Goal: Transaction & Acquisition: Purchase product/service

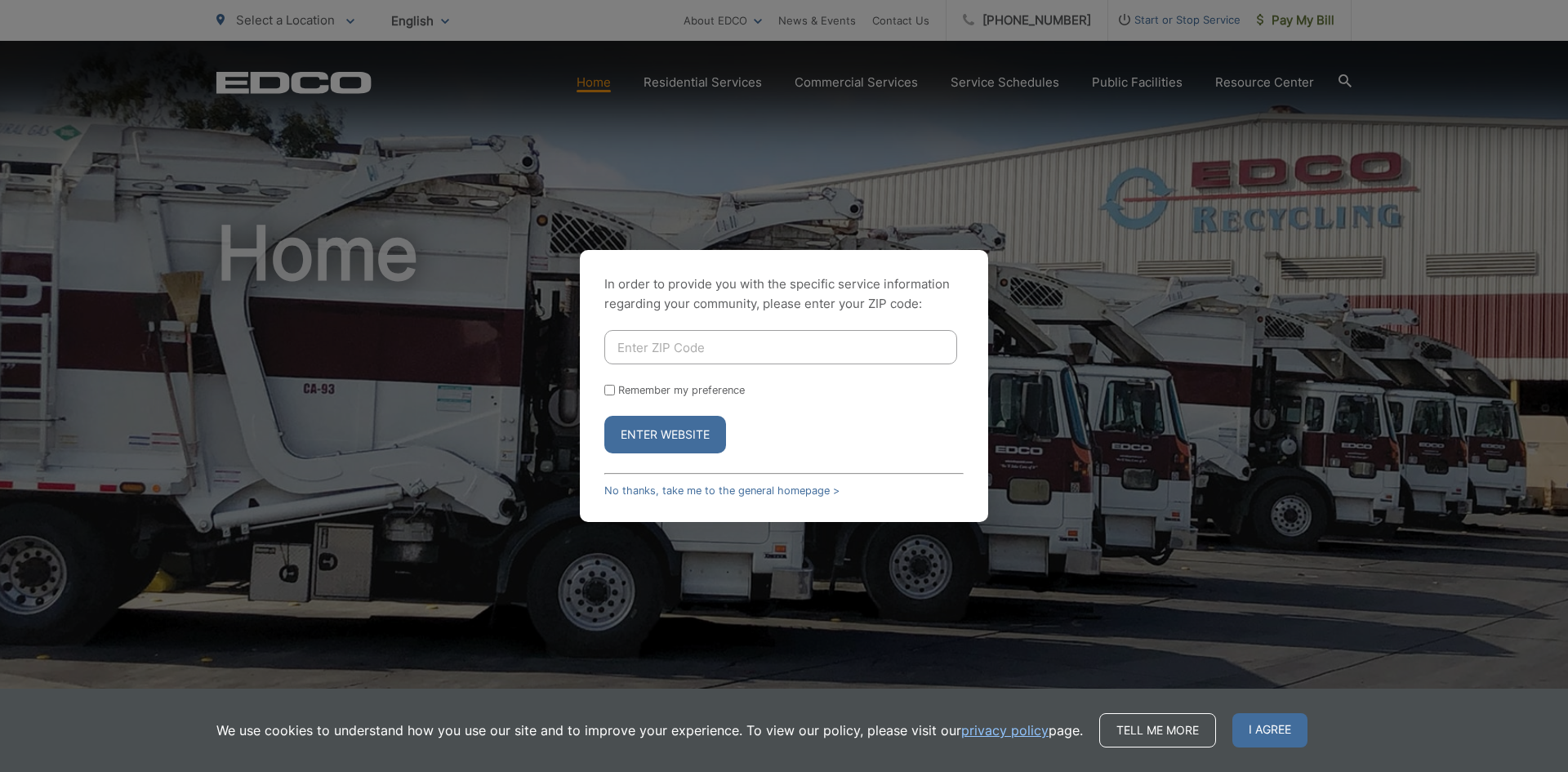
click at [1058, 365] on div "In order to provide you with the specific service information regarding your co…" at bounding box center [784, 386] width 1568 height 772
click at [1271, 38] on div "In order to provide you with the specific service information regarding your co…" at bounding box center [784, 386] width 1568 height 772
click at [765, 491] on link "No thanks, take me to the general homepage >" at bounding box center [722, 490] width 235 height 12
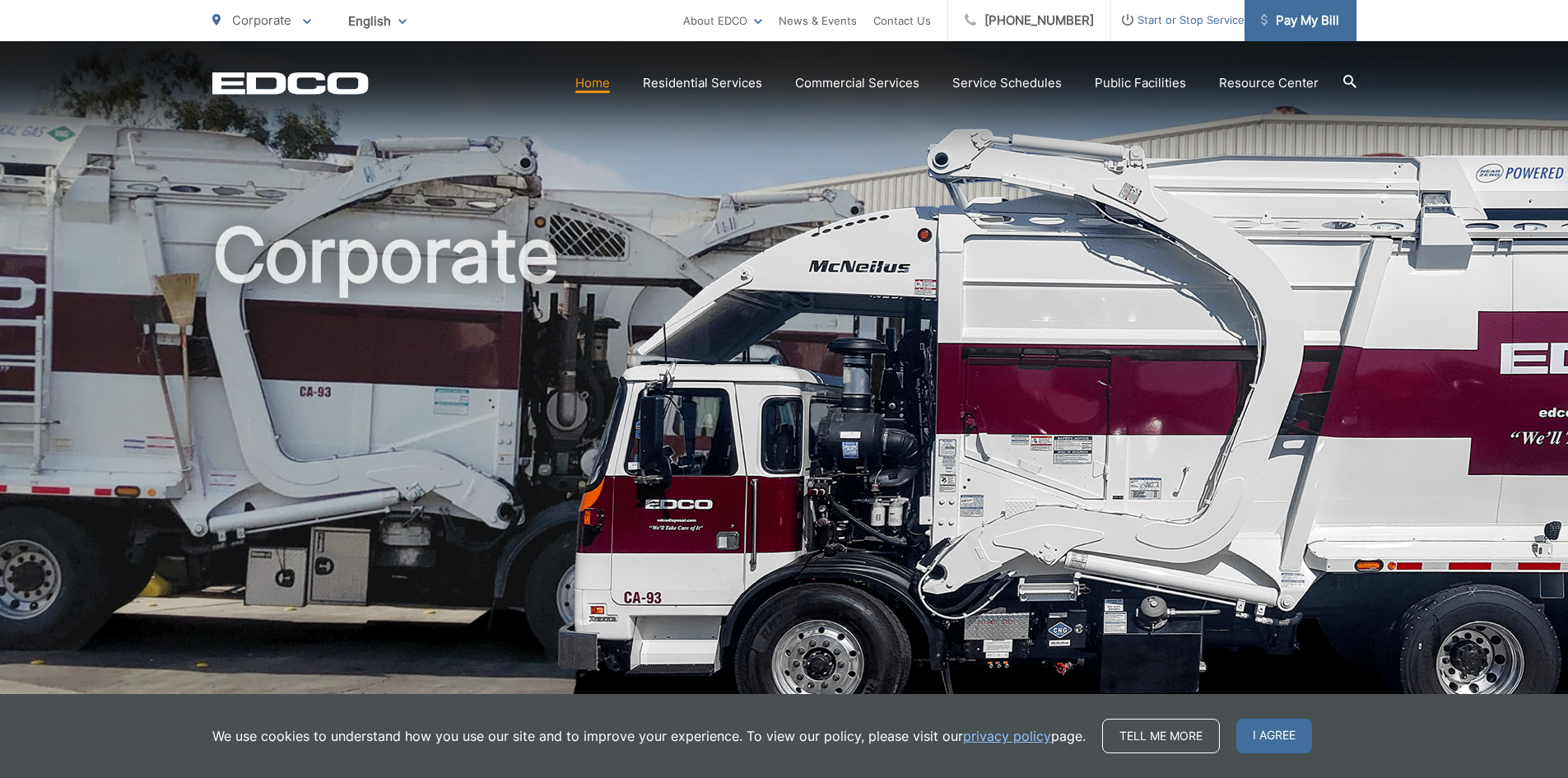
click at [1282, 30] on span "Pay My Bill" at bounding box center [1300, 20] width 78 height 19
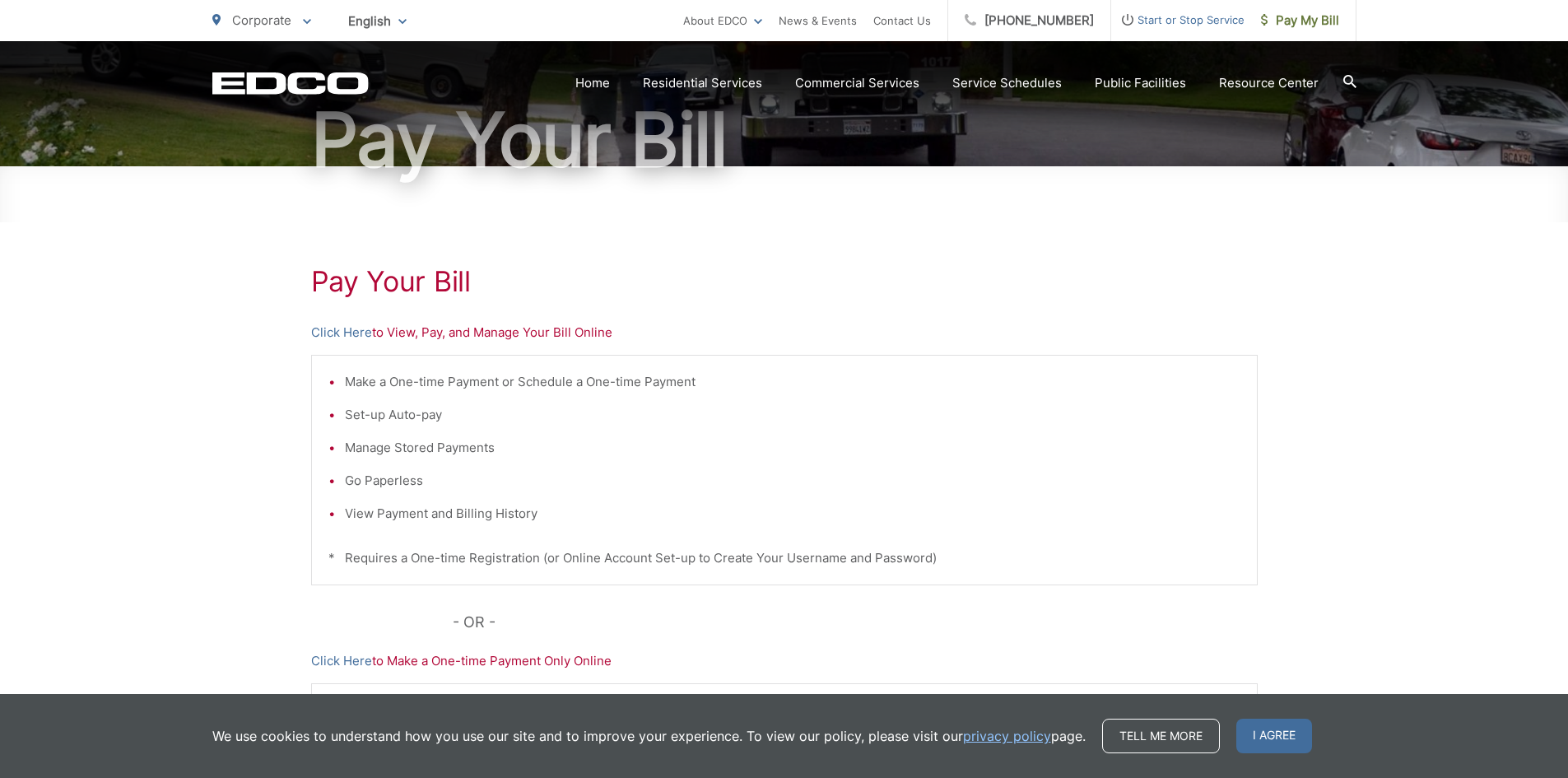
scroll to position [165, 0]
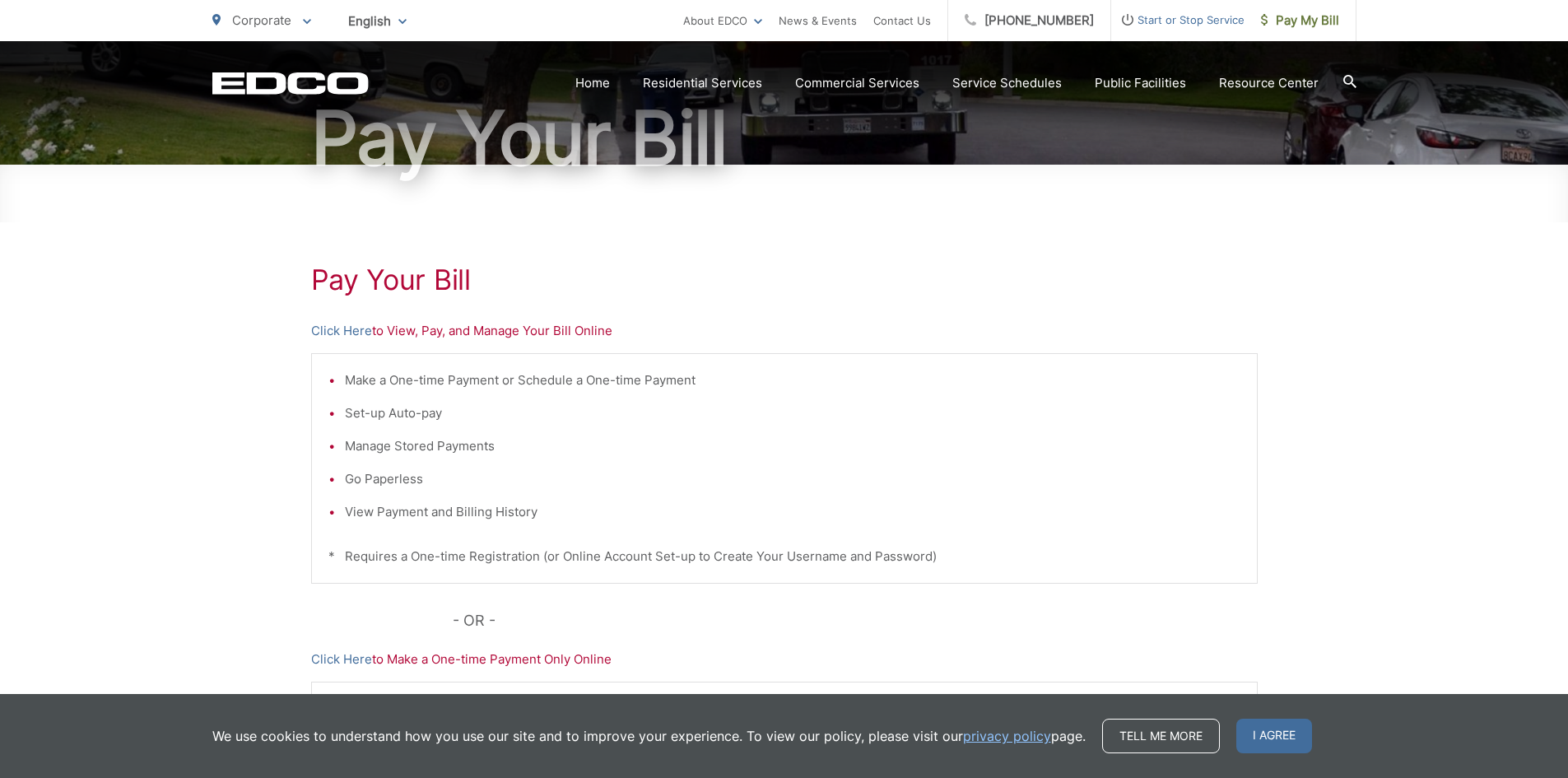
click at [558, 330] on p "Click Here to View, Pay, and Manage Your Bill Online" at bounding box center [784, 331] width 947 height 19
click at [352, 332] on link "Click Here" at bounding box center [342, 331] width 61 height 19
